Goal: Transaction & Acquisition: Purchase product/service

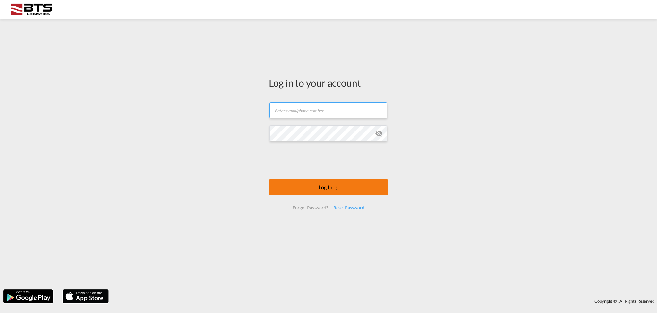
type input "[EMAIL_ADDRESS][DOMAIN_NAME]"
click at [334, 189] on md-icon "LOGIN" at bounding box center [336, 188] width 4 height 4
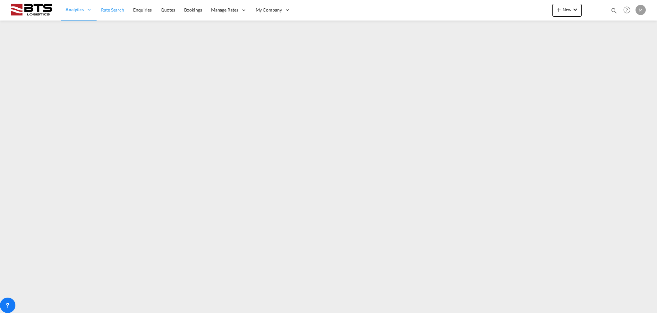
click at [116, 7] on span "Rate Search" at bounding box center [112, 10] width 23 height 6
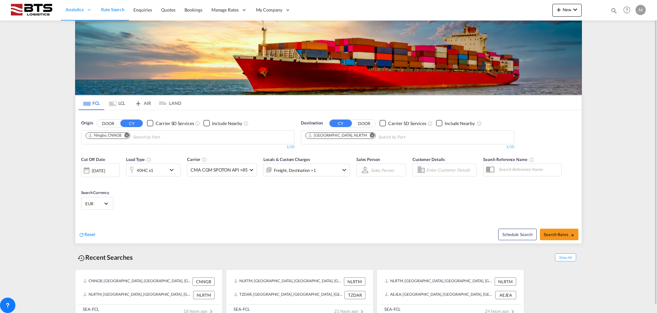
click at [128, 136] on md-icon "Remove" at bounding box center [126, 135] width 5 height 5
click at [128, 136] on body "Analytics Reports Dashboard Rate Search Enquiries Quotes Bookings" at bounding box center [328, 156] width 657 height 313
type input "[GEOGRAPHIC_DATA]"
click at [112, 171] on div "[GEOGRAPHIC_DATA] [GEOGRAPHIC_DATA] NLRTM" at bounding box center [135, 180] width 122 height 19
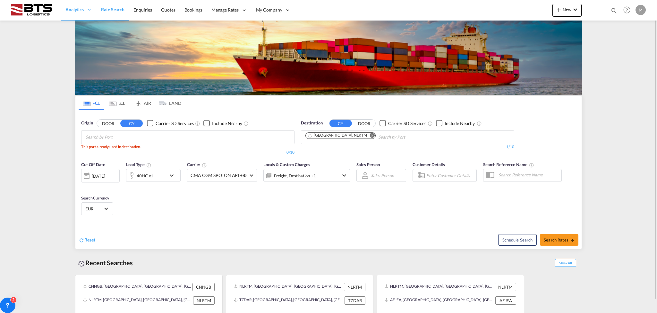
click at [370, 137] on md-icon "Remove" at bounding box center [372, 135] width 5 height 5
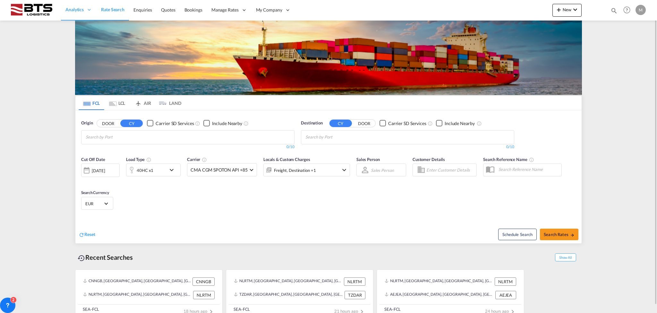
click at [108, 136] on body "Analytics Reports Dashboard Rate Search Enquiries Quotes Bookings" at bounding box center [328, 156] width 657 height 313
type input "[GEOGRAPHIC_DATA]"
click at [98, 171] on div "[GEOGRAPHIC_DATA] [GEOGRAPHIC_DATA] NLRTM" at bounding box center [135, 180] width 122 height 19
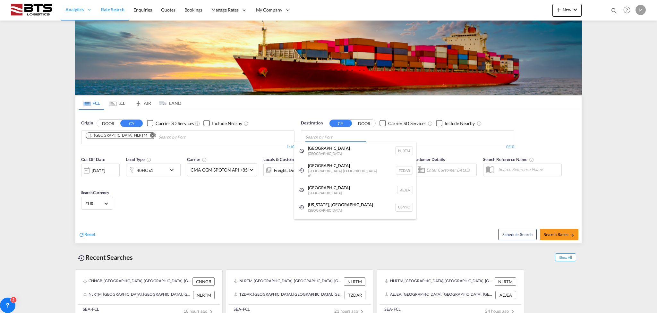
click at [320, 136] on body "Analytics Reports Dashboard Rate Search Enquiries Quotes Bookings" at bounding box center [328, 156] width 657 height 313
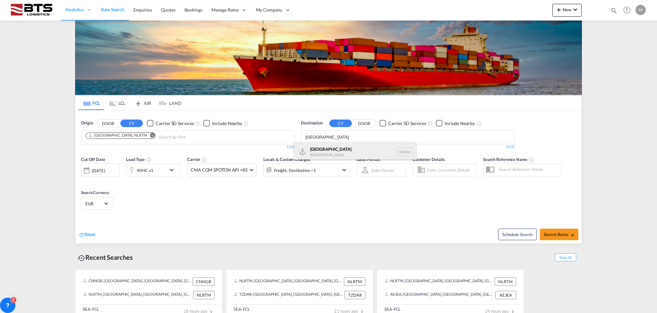
type input "[GEOGRAPHIC_DATA]"
click at [315, 152] on div "Shanghai [GEOGRAPHIC_DATA] [GEOGRAPHIC_DATA]" at bounding box center [355, 151] width 122 height 19
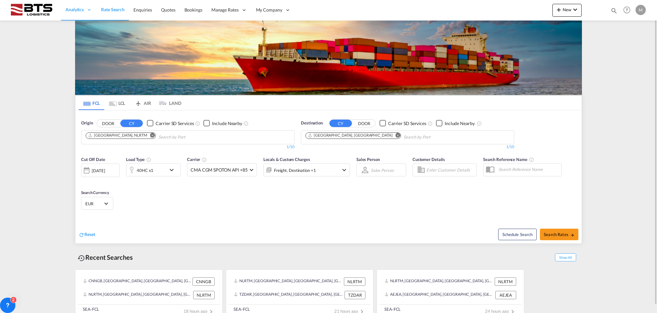
click at [342, 171] on md-icon "icon-chevron-down" at bounding box center [344, 170] width 8 height 8
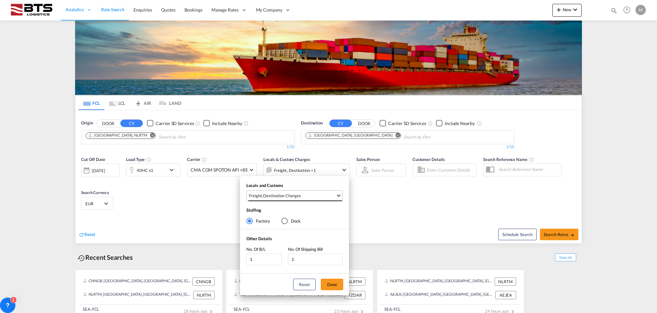
click at [301, 193] on span "Freight , Destination Charges" at bounding box center [292, 196] width 87 height 6
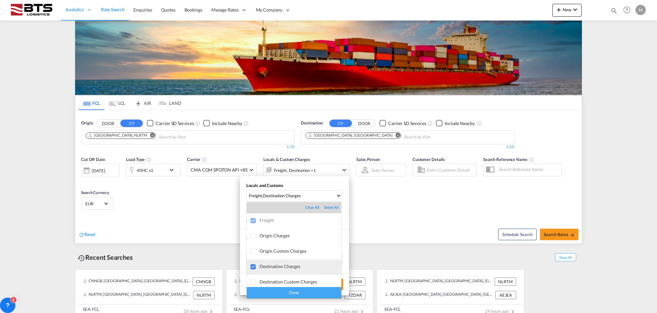
click at [254, 268] on div at bounding box center [253, 267] width 6 height 6
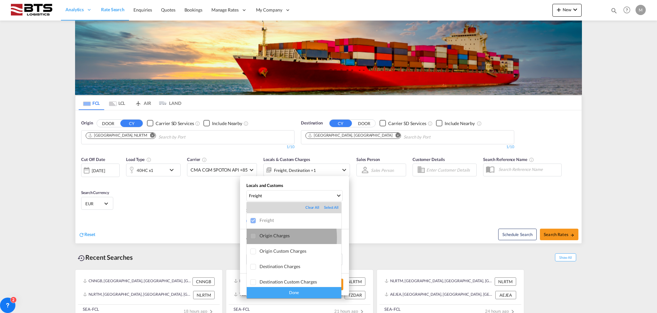
click at [254, 238] on div at bounding box center [253, 236] width 6 height 6
click at [286, 293] on div "Done" at bounding box center [294, 292] width 95 height 11
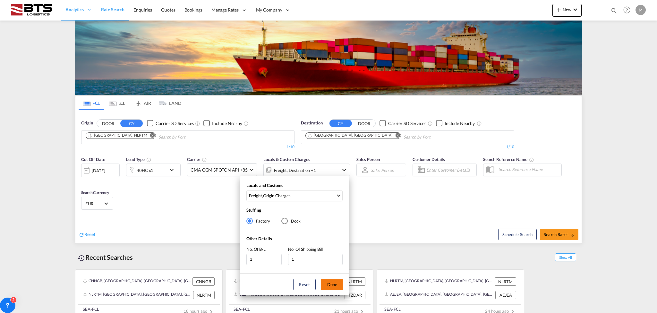
click at [338, 284] on button "Done" at bounding box center [332, 285] width 22 height 12
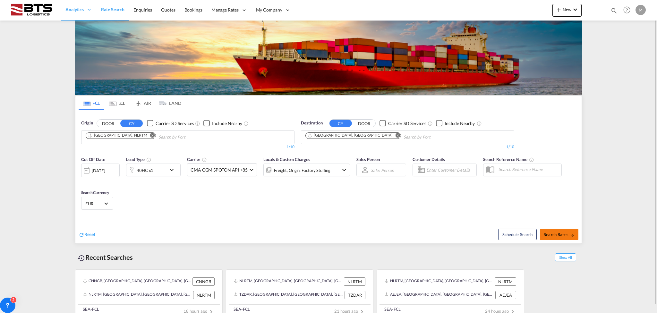
click at [565, 232] on span "Search Rates" at bounding box center [559, 234] width 31 height 5
type input "NLRTM to CNSHA / [DATE]"
